Goal: Task Accomplishment & Management: Manage account settings

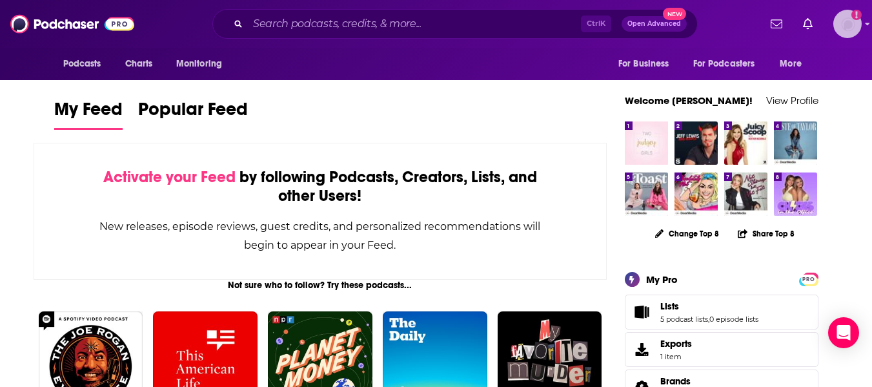
click at [853, 22] on img "Logged in as Mallory813" at bounding box center [847, 24] width 28 height 28
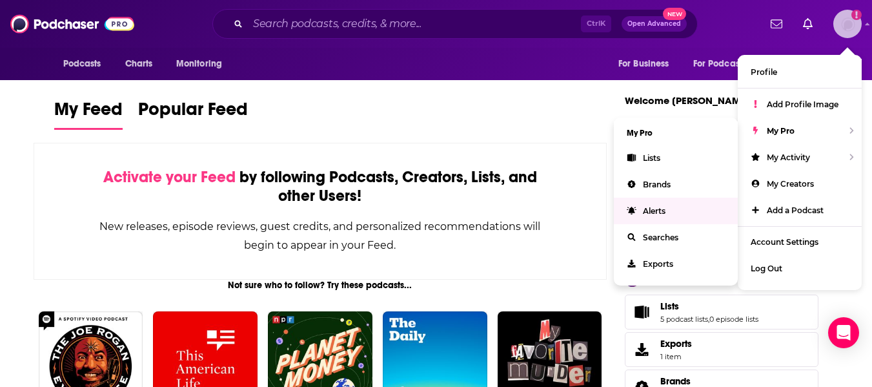
click at [656, 210] on span "Alerts" at bounding box center [654, 211] width 23 height 10
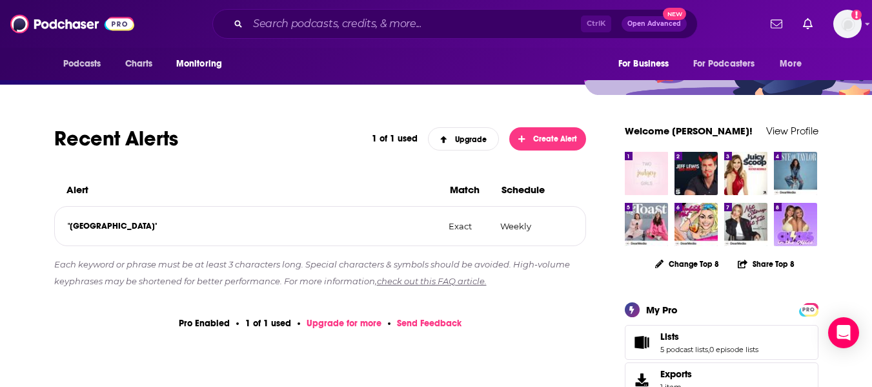
scroll to position [129, 0]
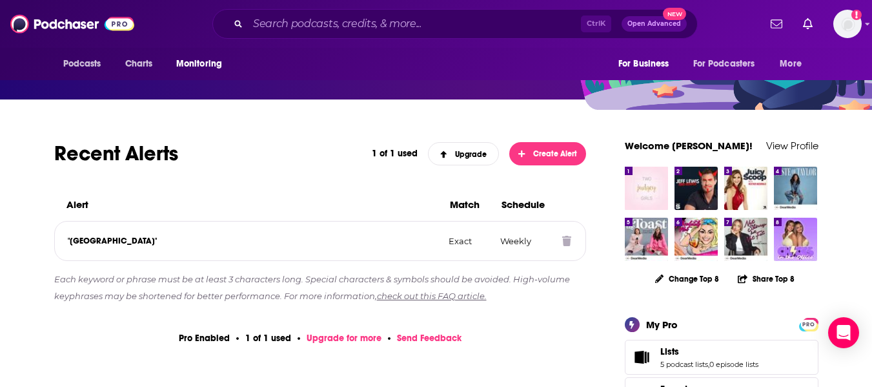
click at [569, 241] on icon at bounding box center [566, 241] width 9 height 10
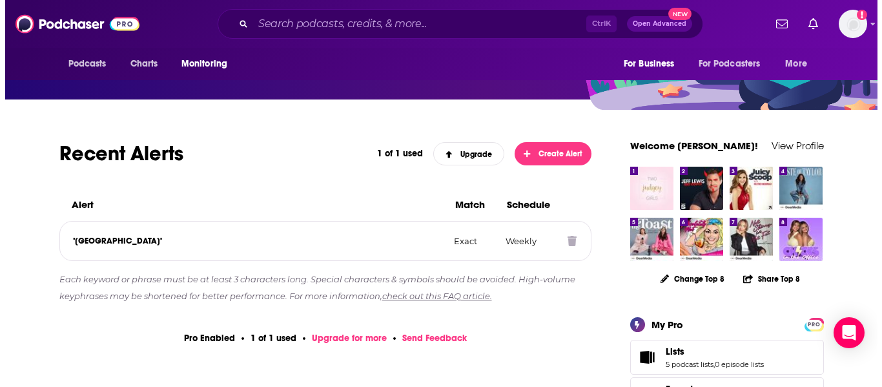
scroll to position [0, 0]
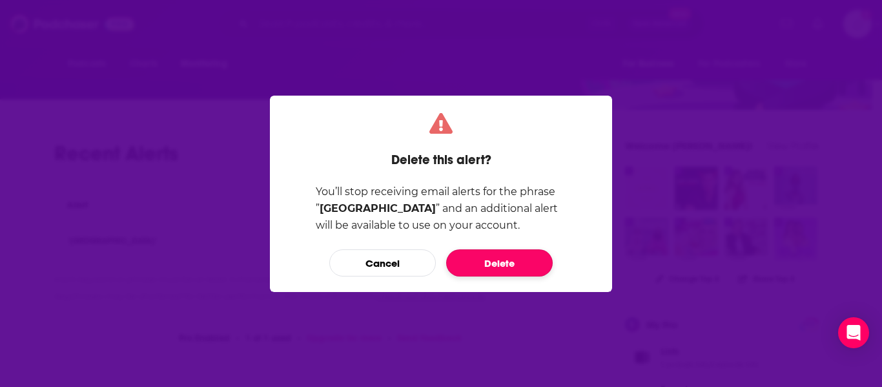
click at [496, 265] on button "Delete" at bounding box center [499, 262] width 107 height 27
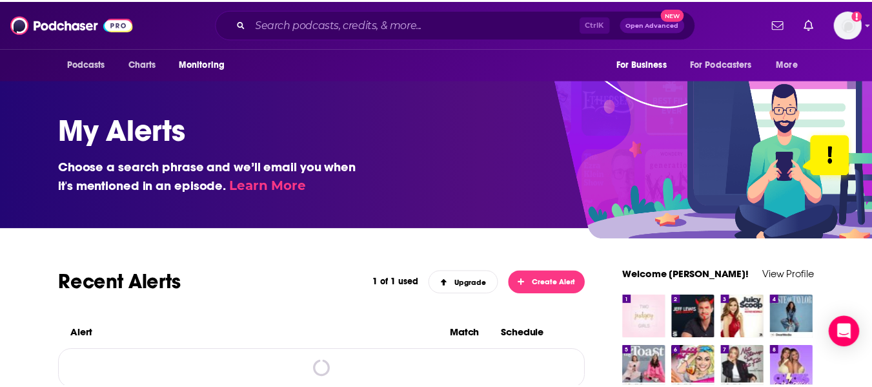
scroll to position [129, 0]
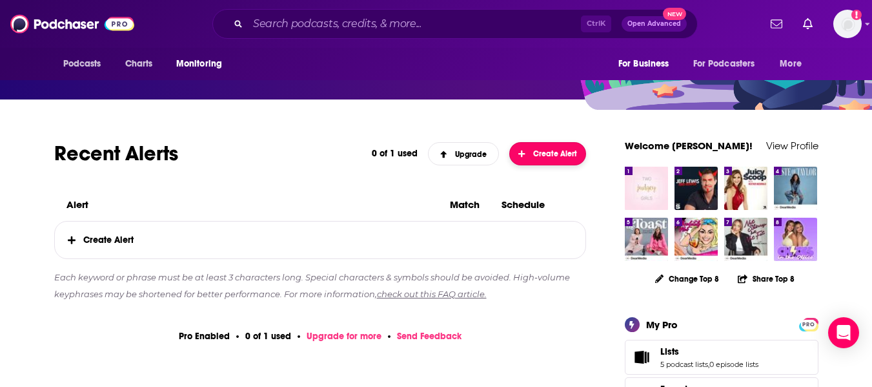
click at [546, 158] on span "Create Alert" at bounding box center [547, 153] width 59 height 9
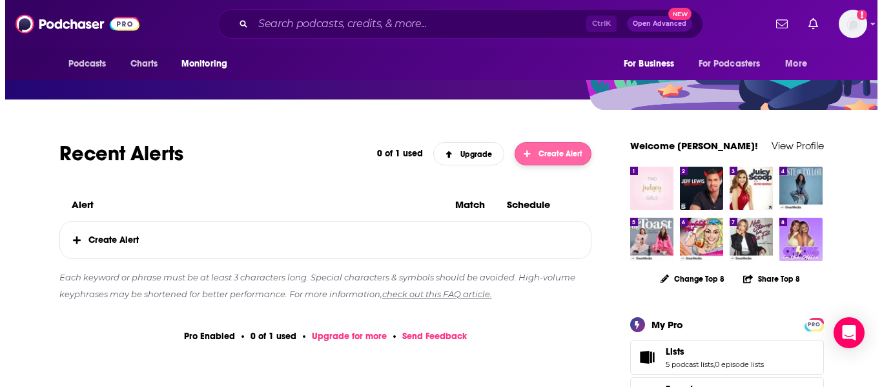
scroll to position [0, 0]
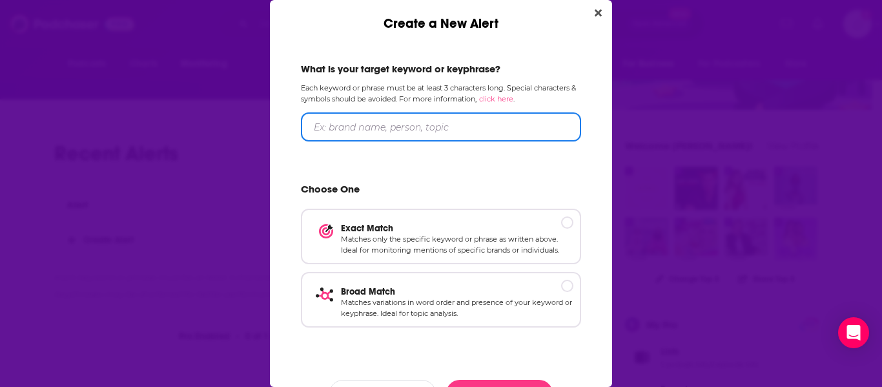
click at [372, 132] on input "Create a New Alert" at bounding box center [441, 126] width 280 height 29
type input "Total Wine and More"
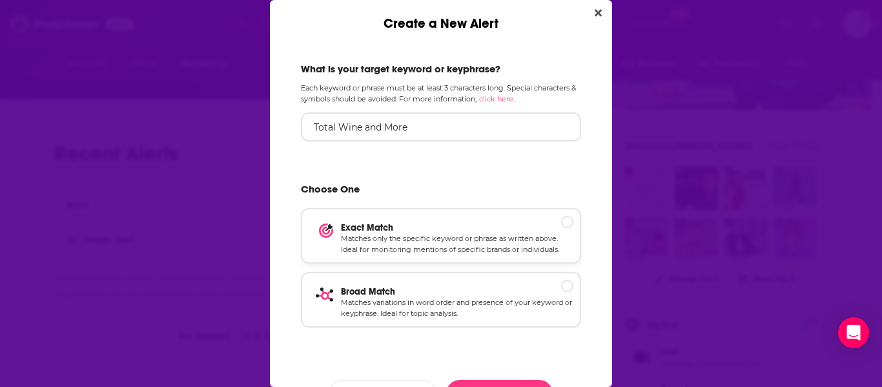
click at [475, 250] on p "Matches only the specific keyword or phrase as written above. Ideal for monitor…" at bounding box center [457, 244] width 232 height 23
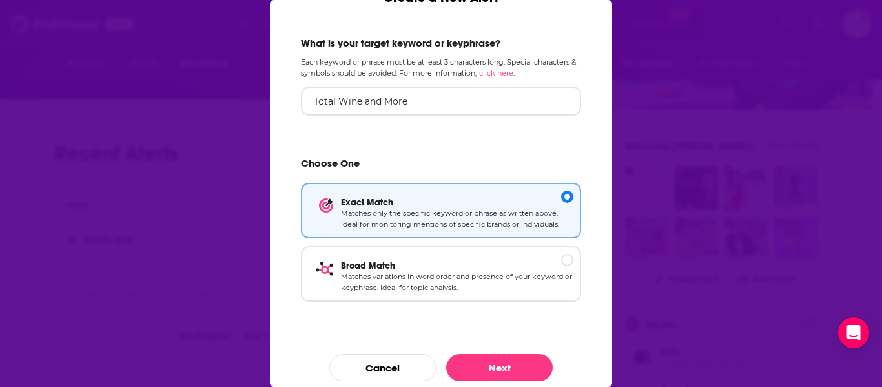
scroll to position [36, 0]
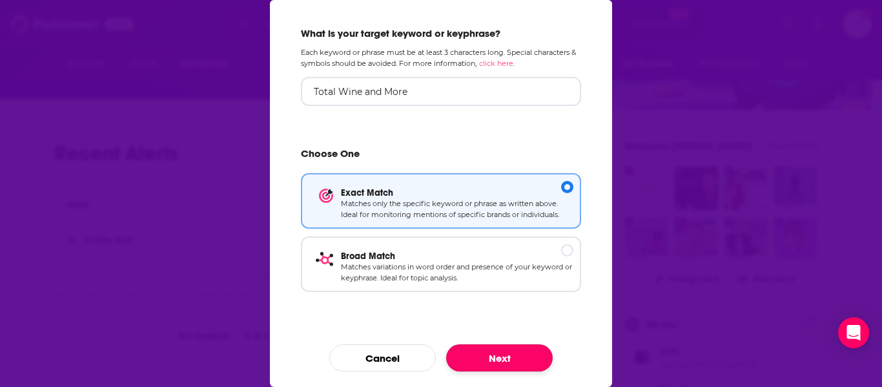
click at [477, 356] on button "Next" at bounding box center [499, 357] width 107 height 27
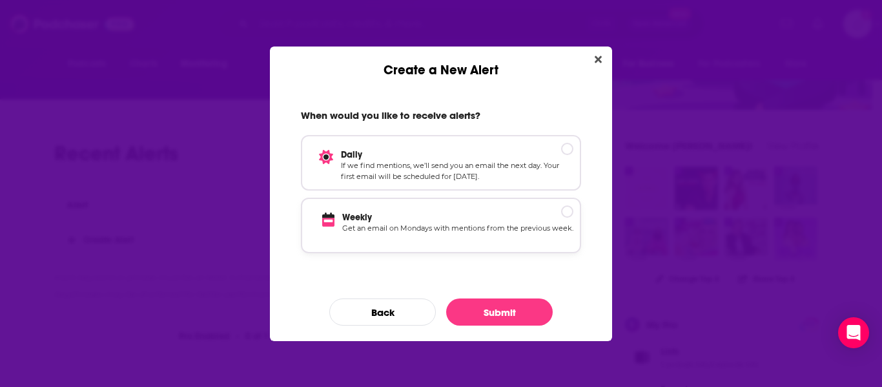
click at [478, 225] on p "Get an email on Mondays with mentions from the previous week." at bounding box center [457, 234] width 231 height 23
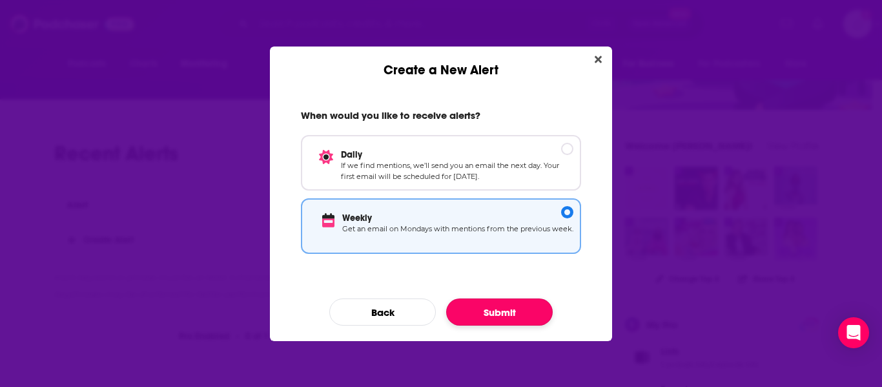
click at [506, 310] on button "Submit" at bounding box center [499, 311] width 107 height 27
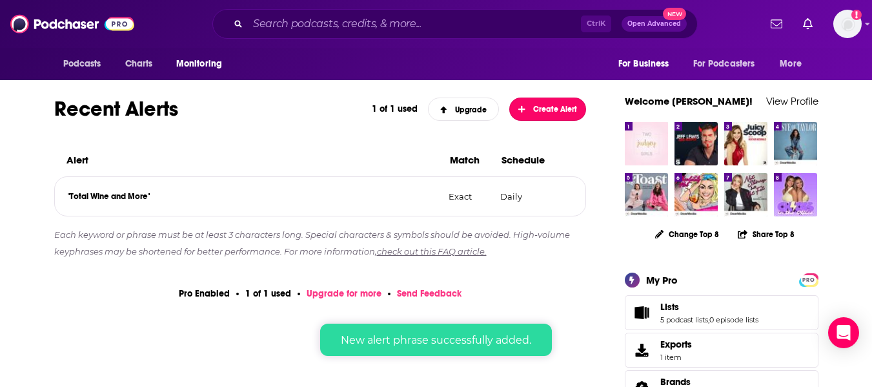
scroll to position [194, 0]
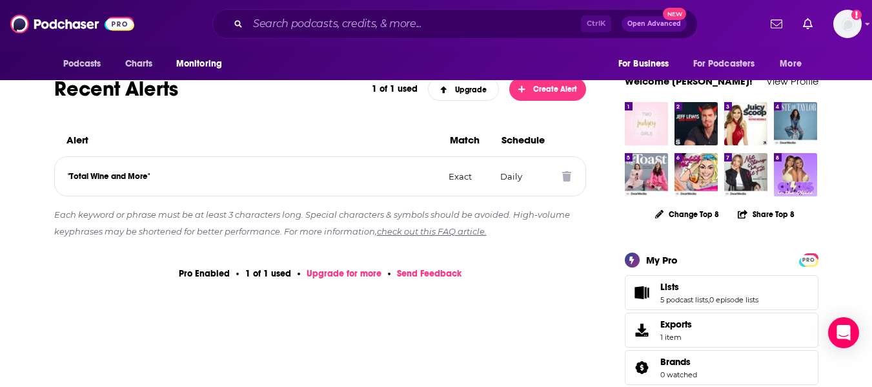
click at [136, 173] on p ""Total Wine and More"" at bounding box center [253, 176] width 371 height 10
click at [570, 176] on icon at bounding box center [566, 176] width 9 height 10
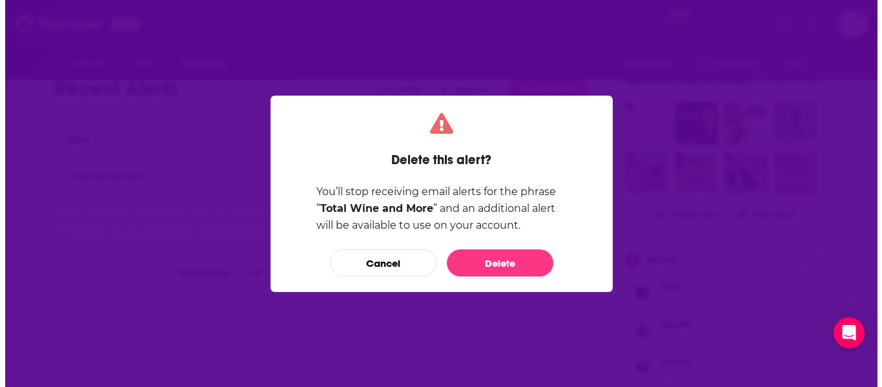
scroll to position [0, 0]
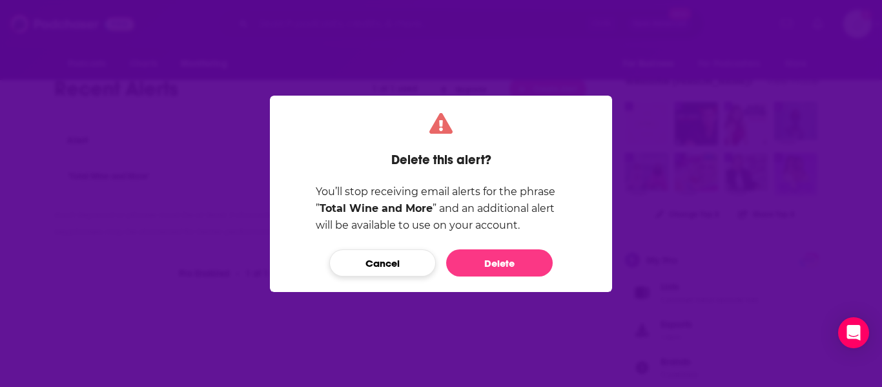
click at [364, 276] on button "Cancel" at bounding box center [382, 262] width 107 height 27
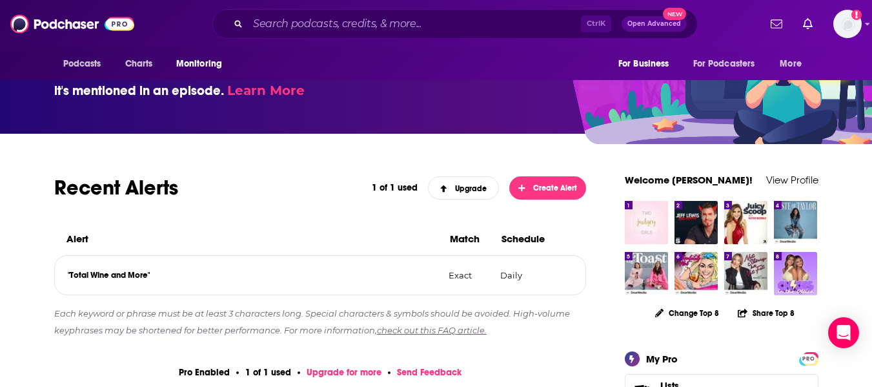
scroll to position [65, 0]
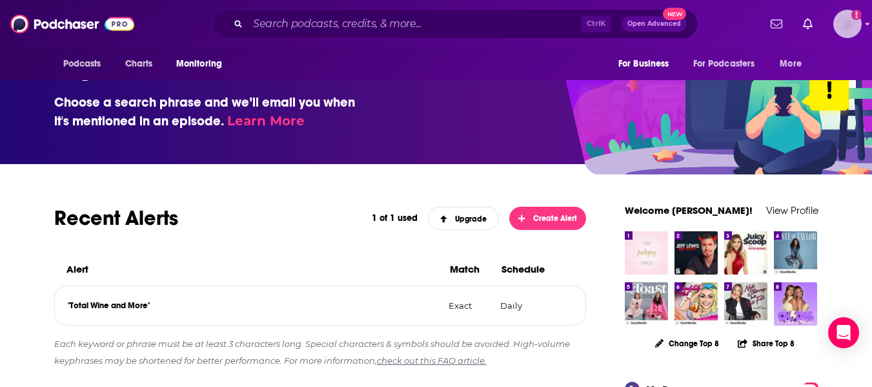
click at [853, 28] on img "Logged in as Mallory813" at bounding box center [847, 24] width 28 height 28
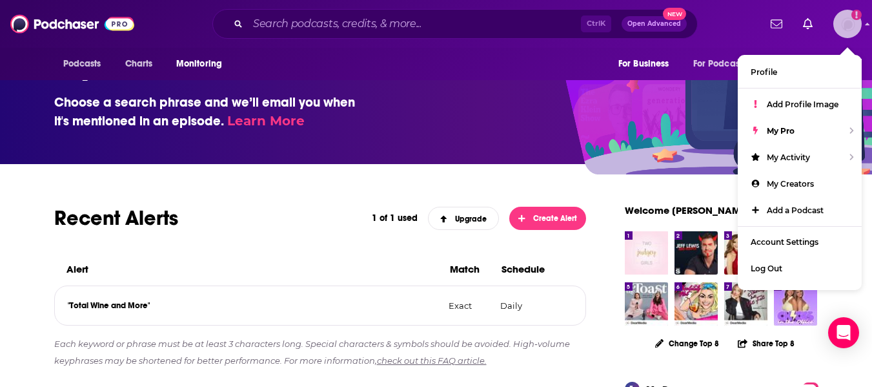
click at [853, 28] on img "Logged in as Mallory813" at bounding box center [847, 24] width 28 height 28
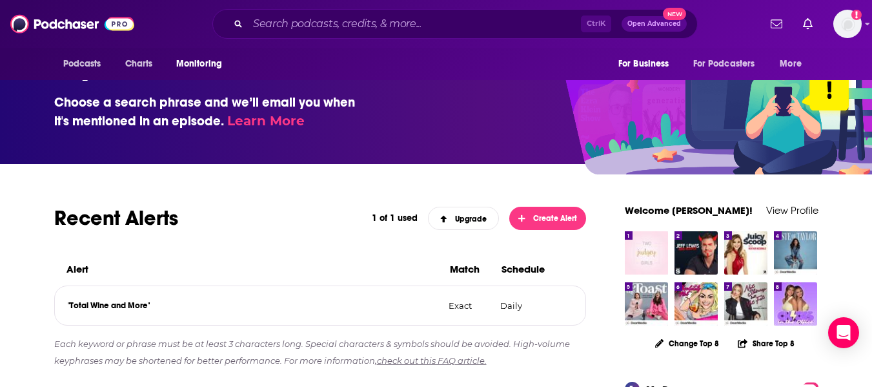
scroll to position [0, 0]
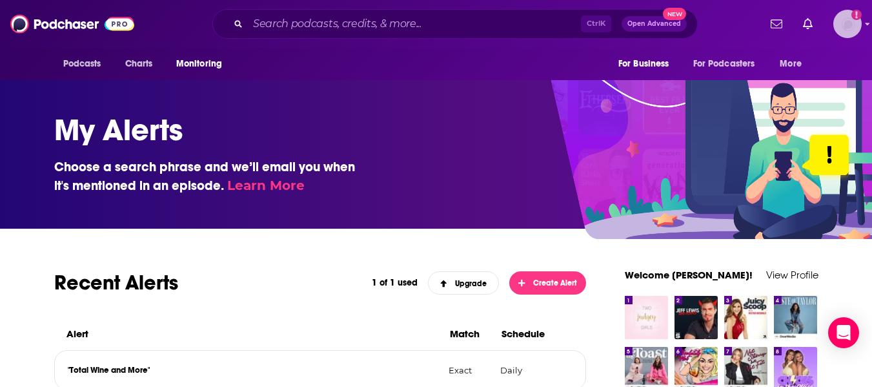
click at [855, 21] on img "Logged in as Mallory813" at bounding box center [847, 24] width 28 height 28
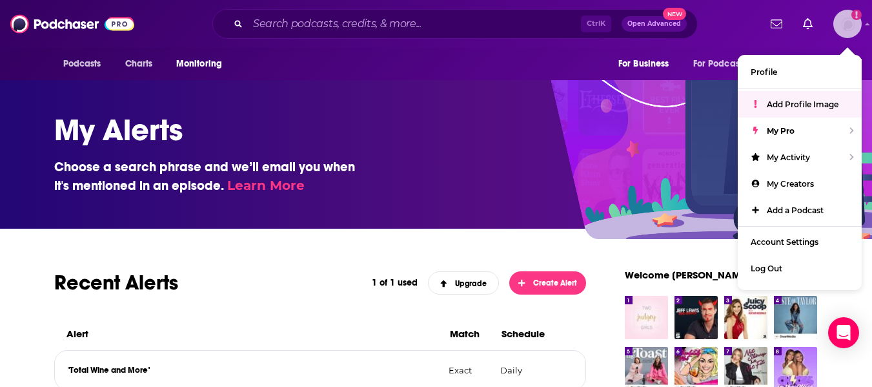
click at [810, 99] on span "Add Profile Image" at bounding box center [803, 104] width 72 height 10
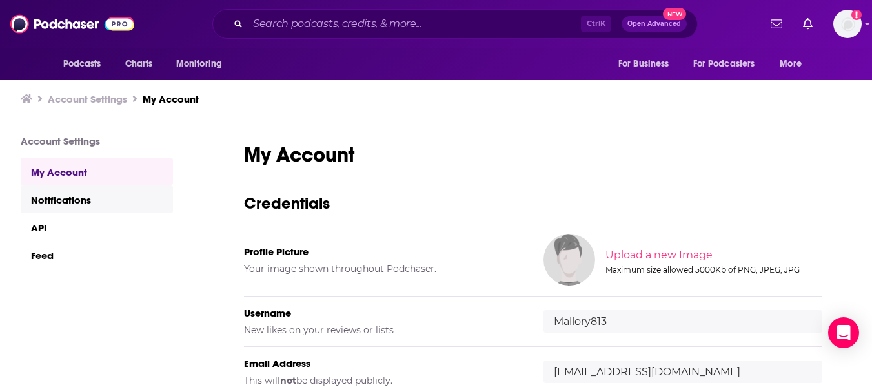
click at [54, 204] on link "Notifications" at bounding box center [97, 199] width 152 height 28
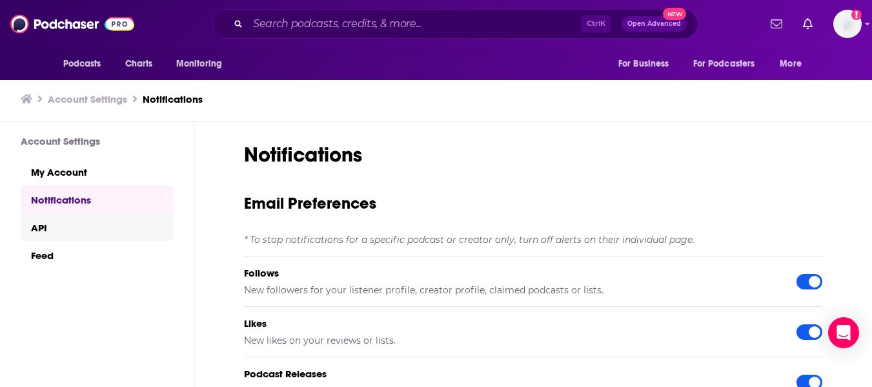
click at [56, 232] on link "API" at bounding box center [97, 227] width 152 height 28
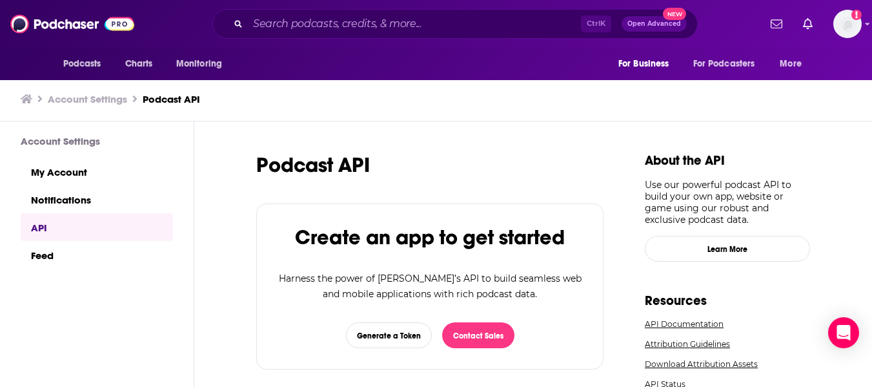
click at [72, 148] on div "Account Settings My Account Notifications API Feed" at bounding box center [86, 356] width 173 height 471
click at [88, 62] on span "Podcasts" at bounding box center [82, 64] width 38 height 18
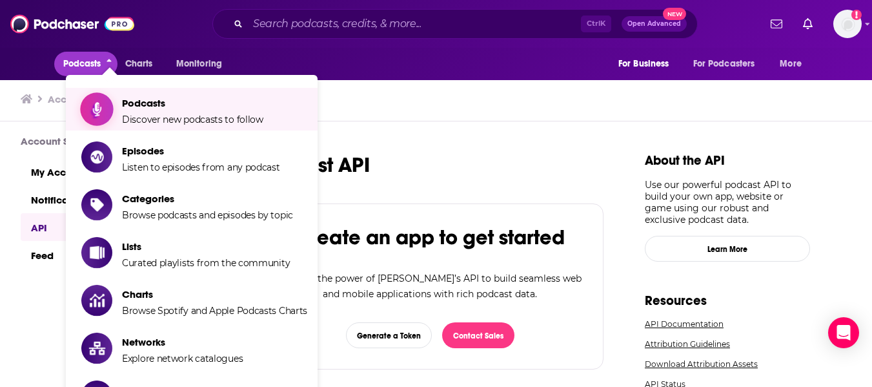
click at [88, 97] on span "Show item sub-menu" at bounding box center [96, 108] width 99 height 99
